Goal: Task Accomplishment & Management: Manage account settings

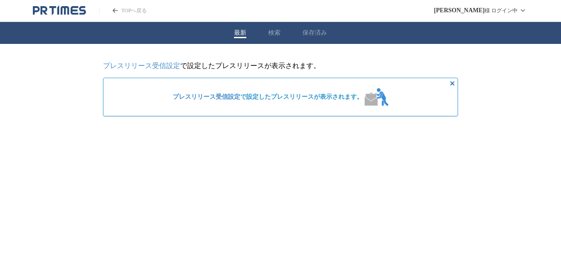
click at [453, 83] on icon "非表示にする" at bounding box center [452, 83] width 11 height 11
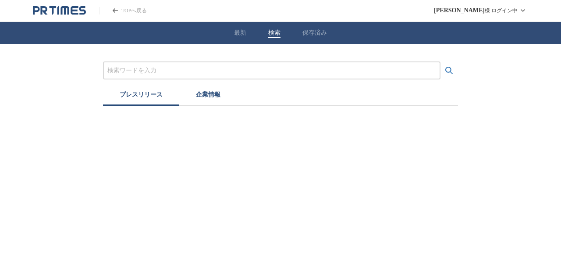
click at [270, 36] on button "検索" at bounding box center [274, 33] width 12 height 8
click at [303, 35] on button "保存済み" at bounding box center [315, 33] width 25 height 8
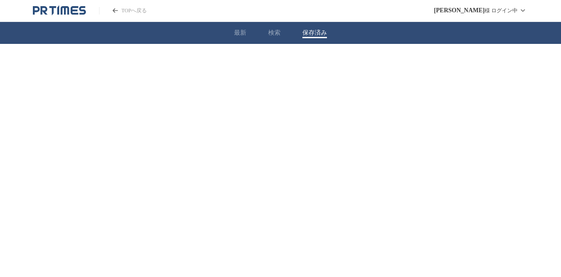
click at [113, 13] on link "TOPへ戻る" at bounding box center [123, 10] width 48 height 7
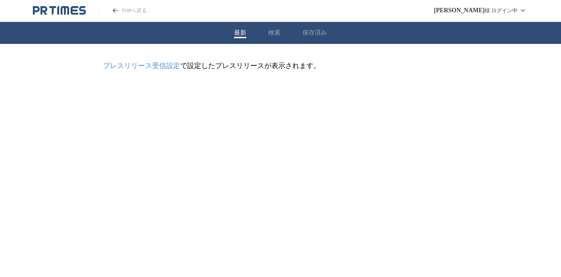
click at [278, 32] on button "検索" at bounding box center [274, 33] width 12 height 8
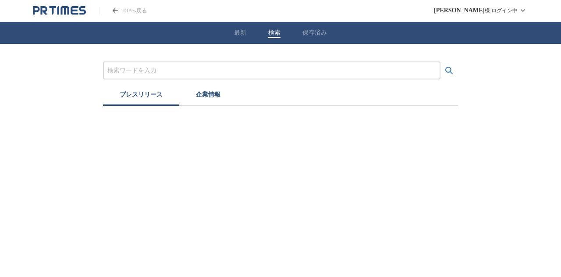
click at [307, 34] on button "保存済み" at bounding box center [315, 33] width 25 height 8
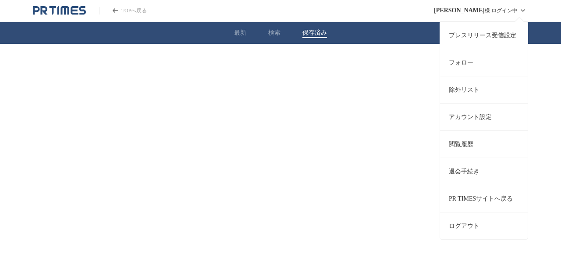
click at [495, 14] on div "[PERSON_NAME] ログイン中 プレスリリース受信設定 フォロー 除外リスト アカウント設定 閲覧履歴 退会手続き PR TIMESサイトへ戻る ログ…" at bounding box center [481, 10] width 94 height 21
click at [468, 111] on link "アカウント設定" at bounding box center [484, 116] width 88 height 27
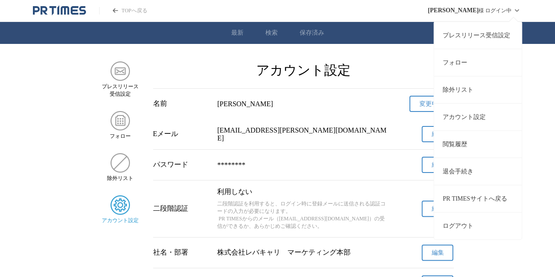
click at [518, 11] on icon at bounding box center [516, 10] width 11 height 11
click at [466, 92] on link "除外リスト" at bounding box center [478, 89] width 88 height 27
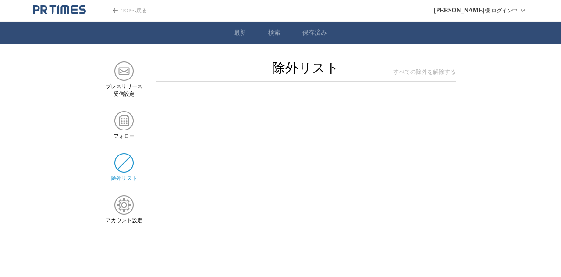
click at [467, 84] on section "プレスリリース 受信設定 フォロー 除外リスト アカウント設定 除外リスト すべての除外を解除する" at bounding box center [280, 142] width 561 height 163
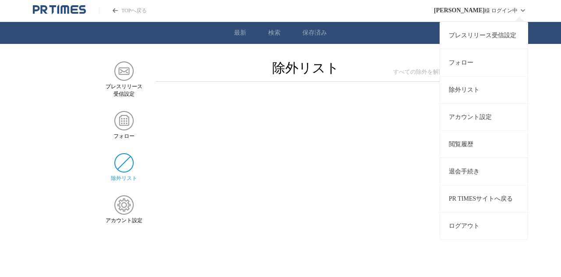
click at [489, 36] on link "プレスリリース受信設定" at bounding box center [484, 34] width 88 height 27
